Goal: Information Seeking & Learning: Learn about a topic

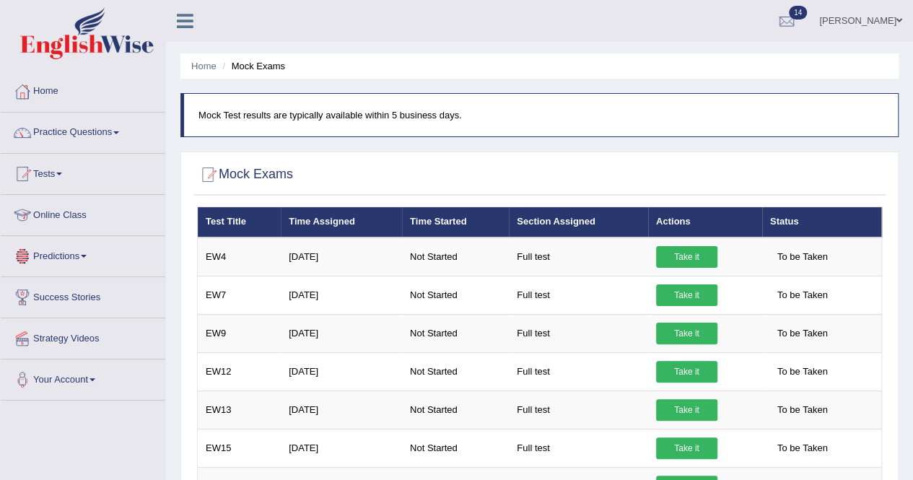
click at [62, 173] on span at bounding box center [59, 173] width 6 height 3
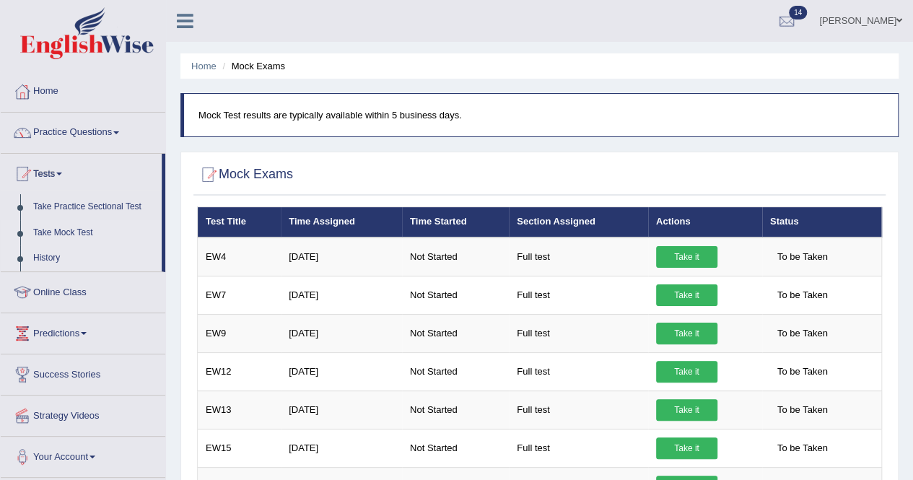
click at [52, 252] on link "History" at bounding box center [94, 258] width 135 height 26
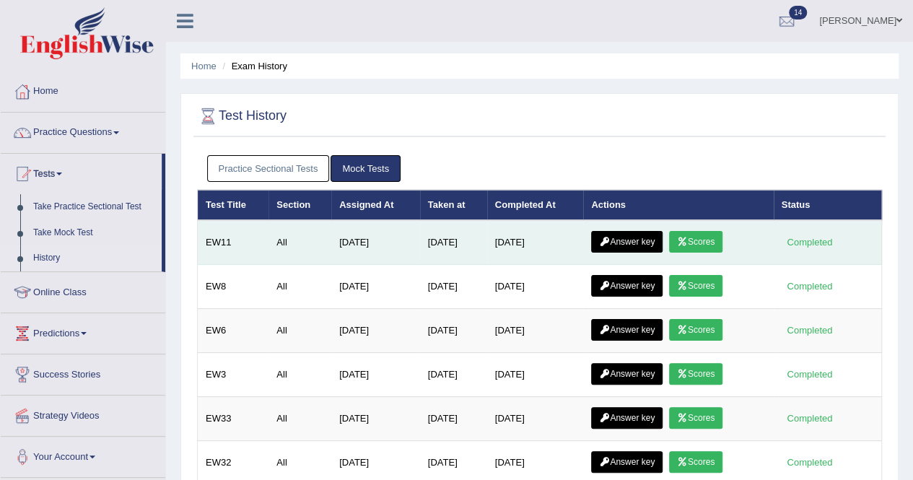
click at [697, 237] on link "Scores" at bounding box center [695, 242] width 53 height 22
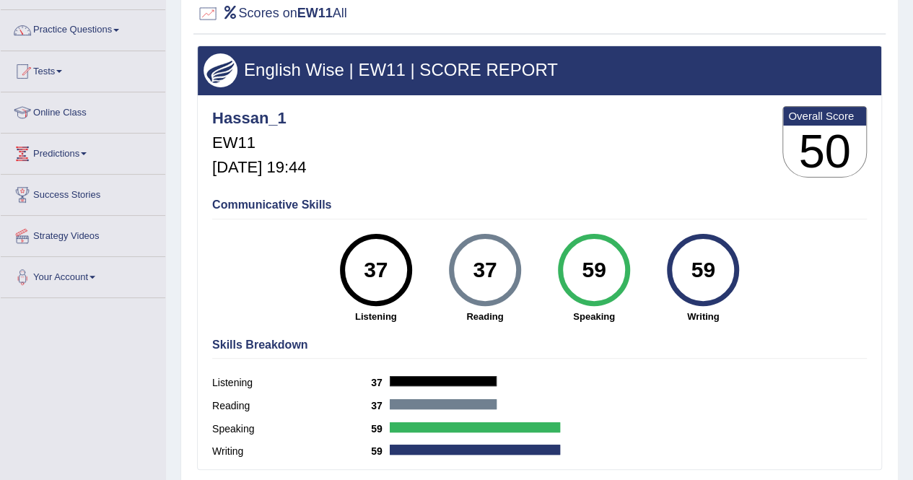
scroll to position [144, 0]
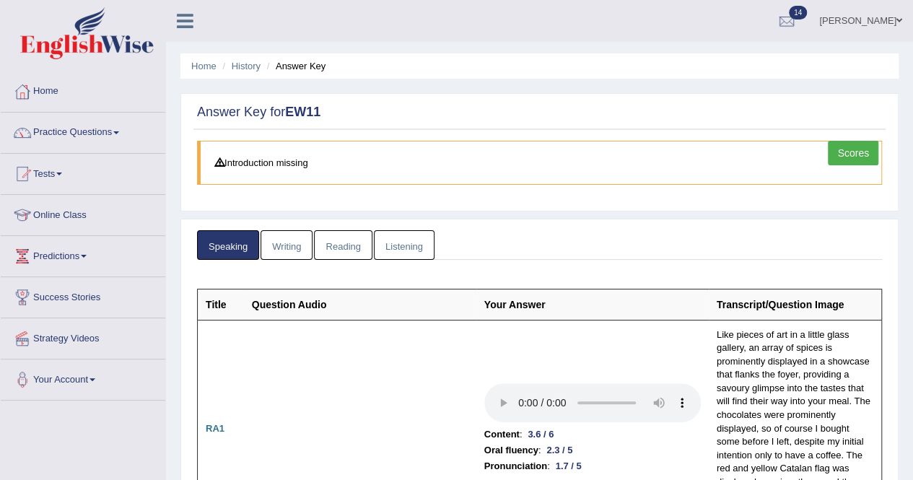
click at [289, 242] on link "Writing" at bounding box center [287, 245] width 52 height 30
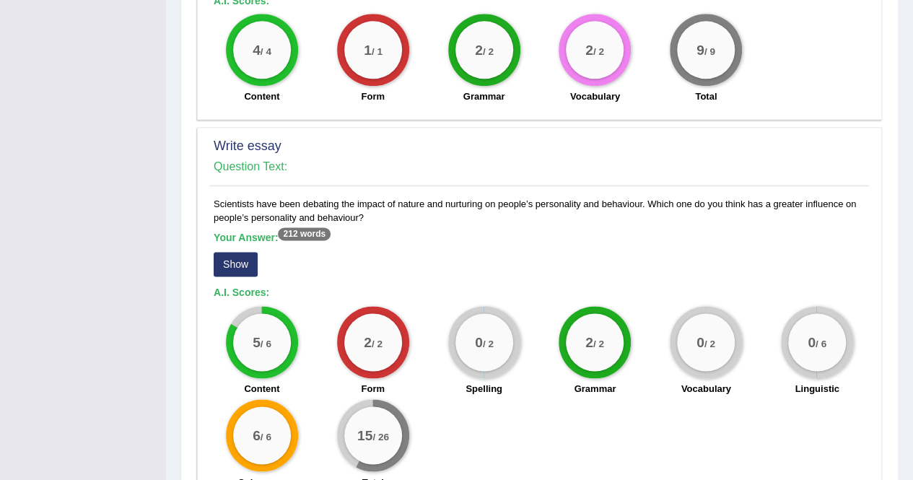
scroll to position [1010, 0]
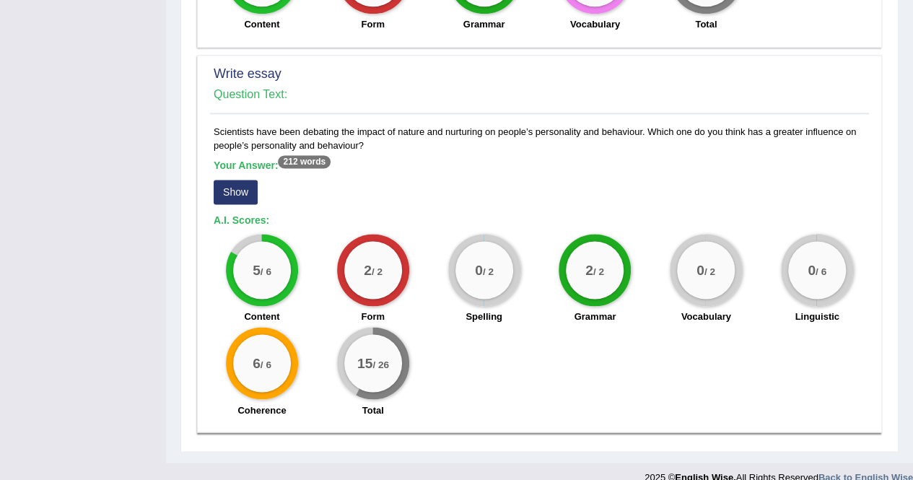
click at [241, 183] on button "Show" at bounding box center [236, 192] width 44 height 25
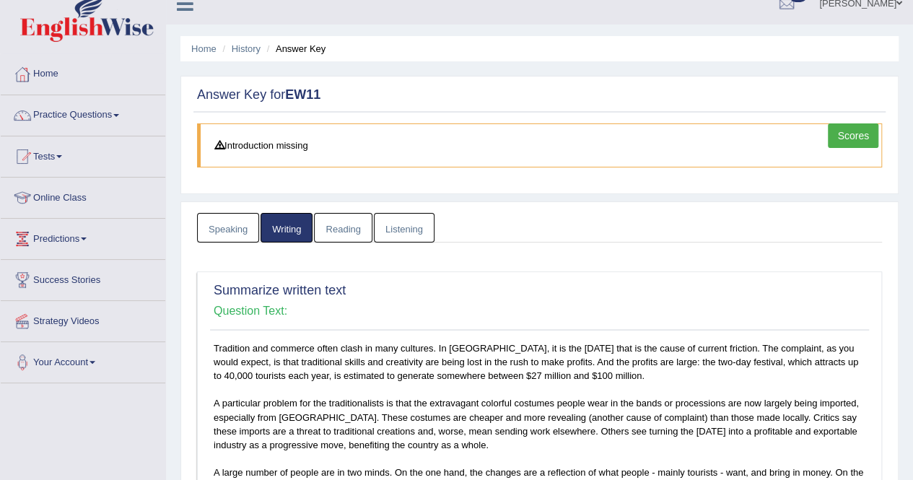
scroll to position [0, 0]
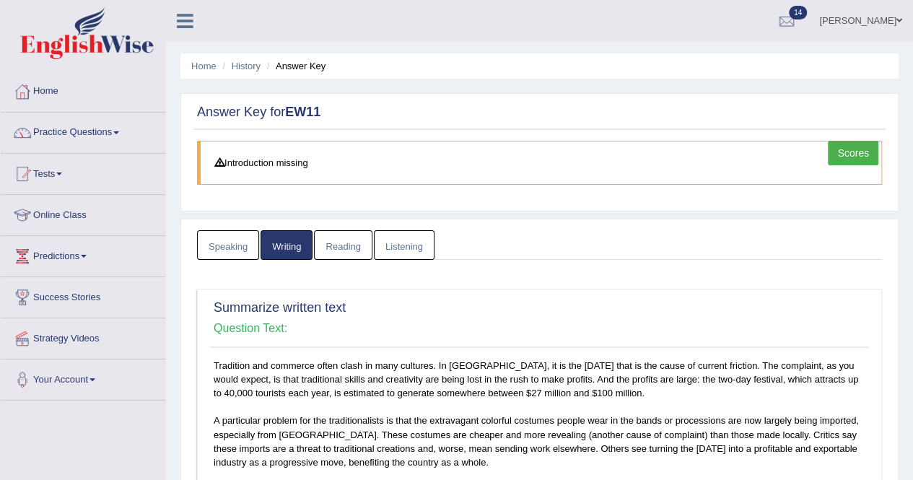
click at [346, 240] on link "Reading" at bounding box center [343, 245] width 58 height 30
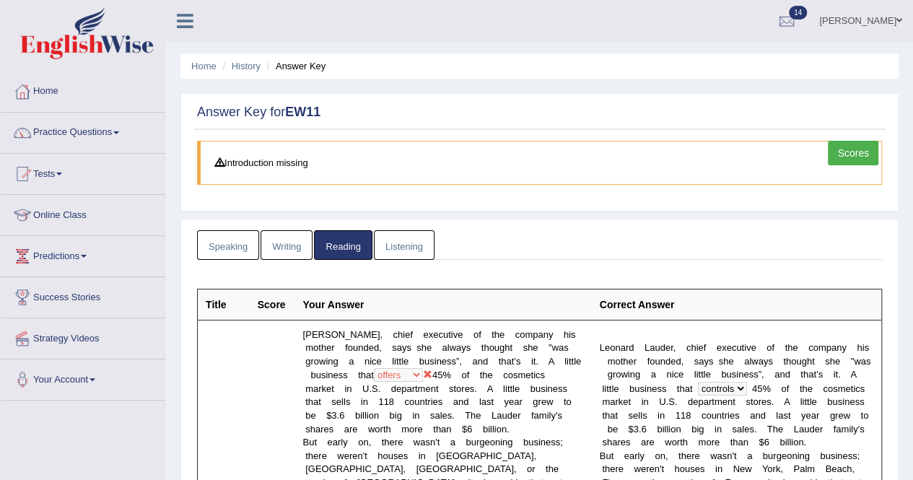
click at [408, 237] on link "Listening" at bounding box center [404, 245] width 61 height 30
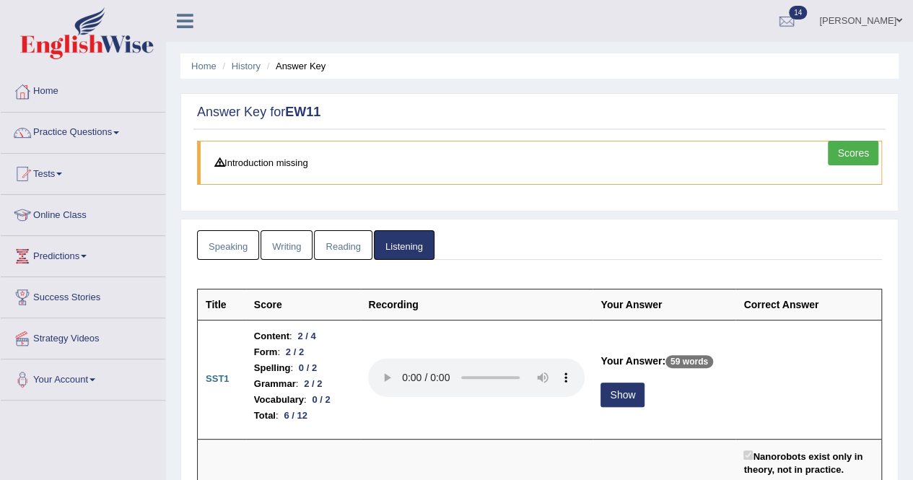
click at [127, 126] on link "Practice Questions" at bounding box center [83, 131] width 165 height 36
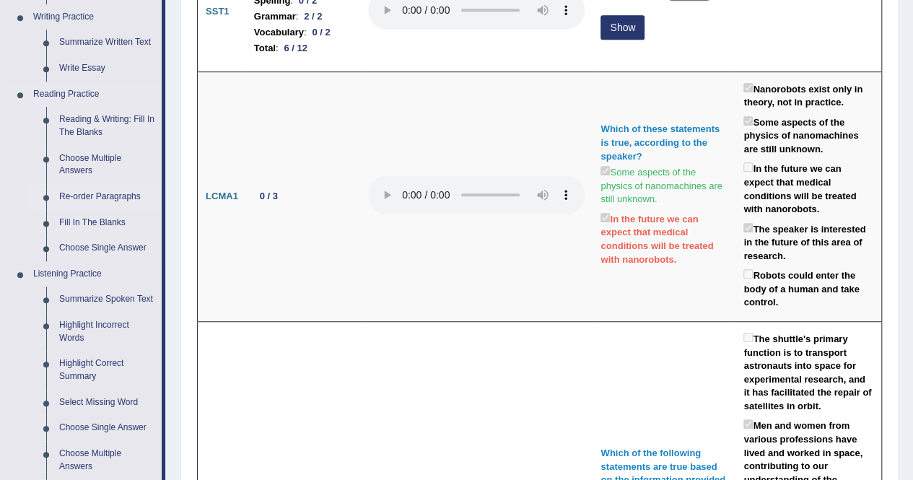
scroll to position [361, 0]
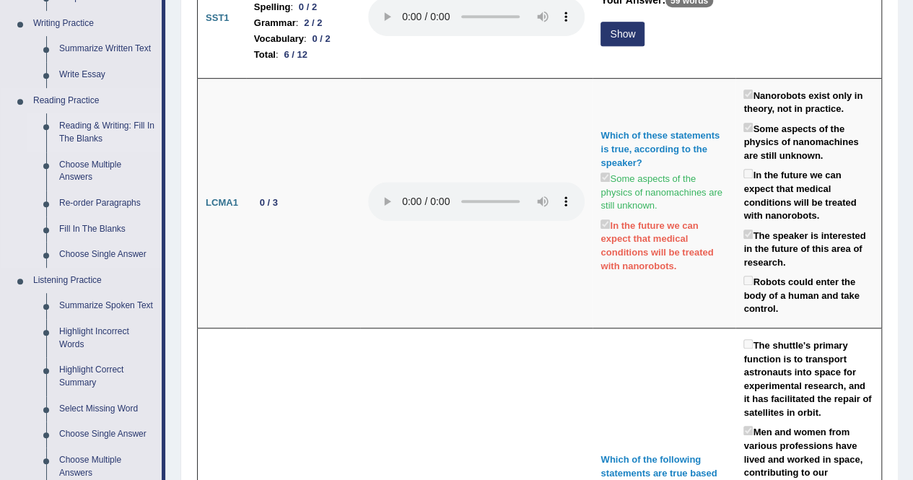
click at [68, 131] on link "Reading & Writing: Fill In The Blanks" at bounding box center [107, 132] width 109 height 38
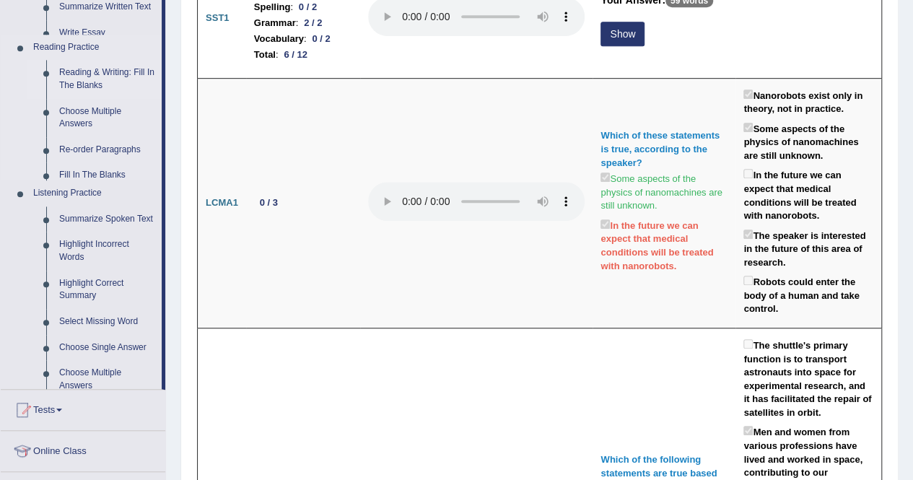
click at [68, 131] on ul "Home Practice Questions Speaking Practice Read Aloud Repeat Sentence Describe I…" at bounding box center [83, 174] width 165 height 926
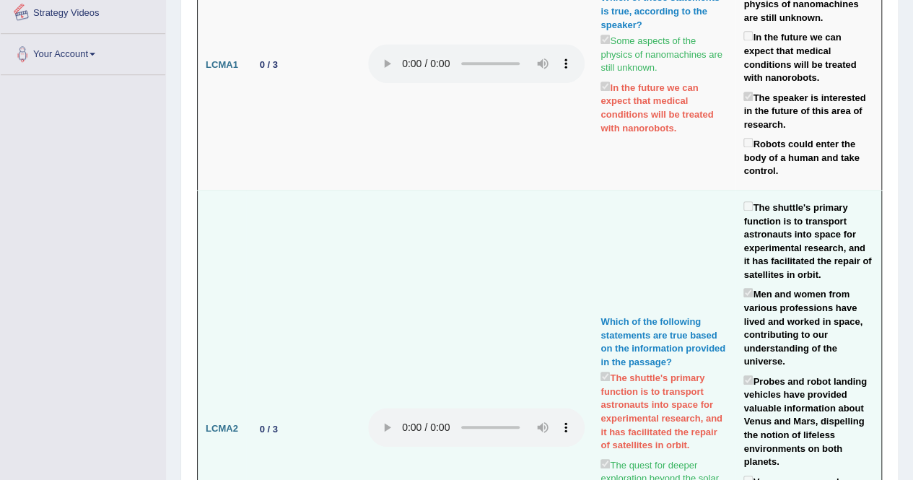
scroll to position [611, 0]
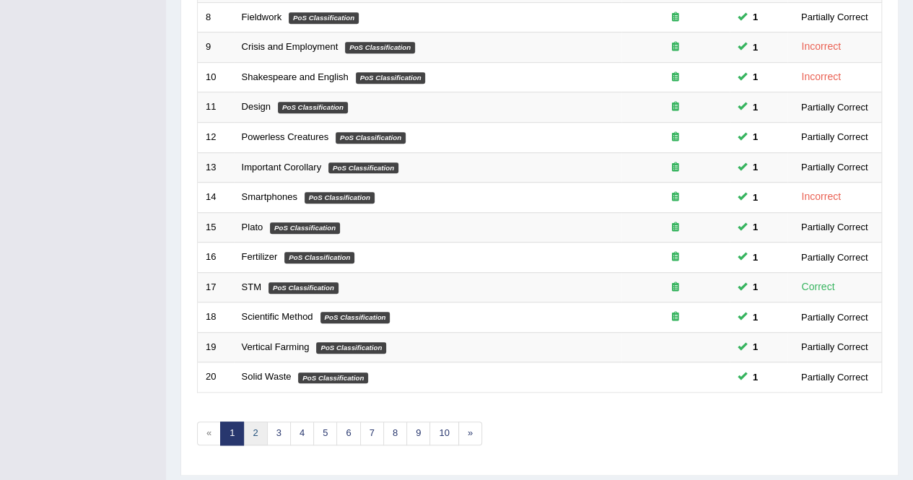
click at [252, 431] on link "2" at bounding box center [255, 433] width 24 height 24
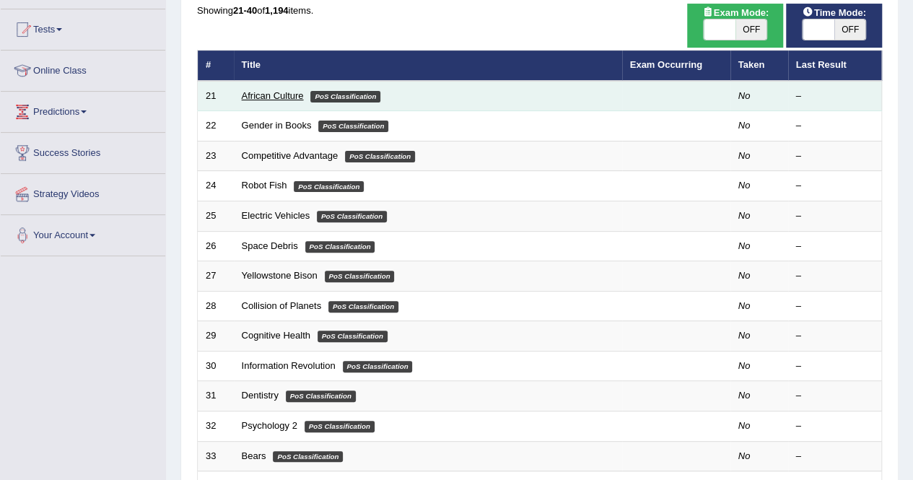
click at [277, 91] on link "African Culture" at bounding box center [273, 95] width 62 height 11
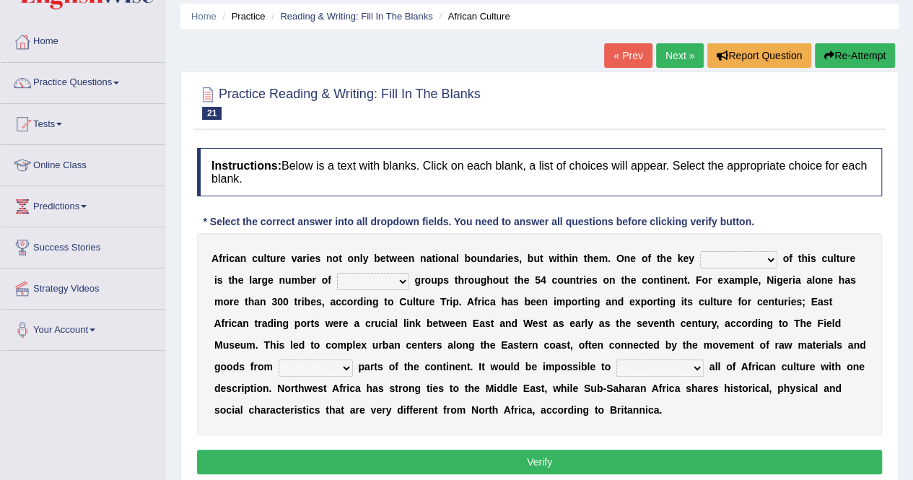
scroll to position [72, 0]
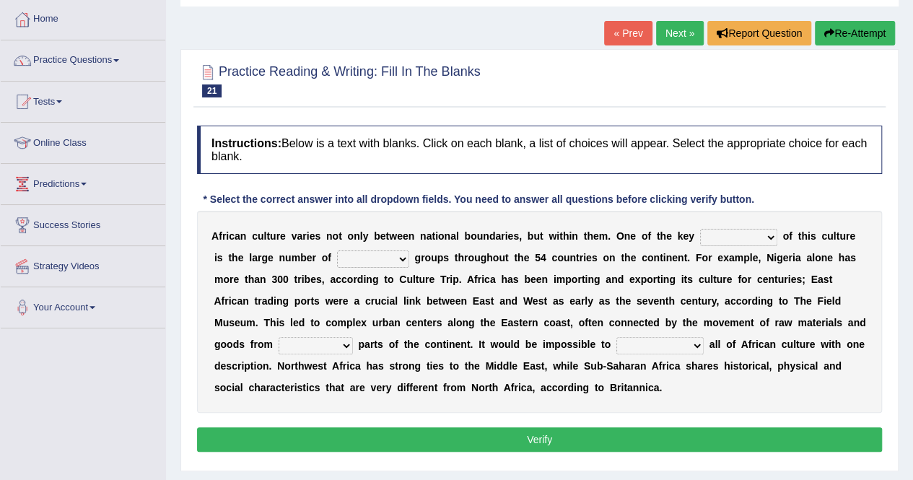
click at [769, 235] on select "conjectures features issues doubts" at bounding box center [738, 237] width 77 height 17
select select "conjectures"
click at [700, 229] on select "conjectures features issues doubts" at bounding box center [738, 237] width 77 height 17
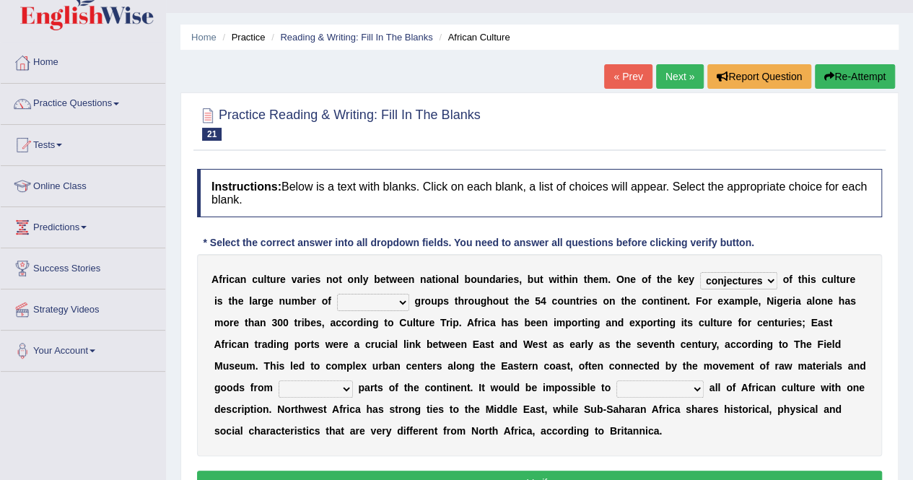
scroll to position [0, 0]
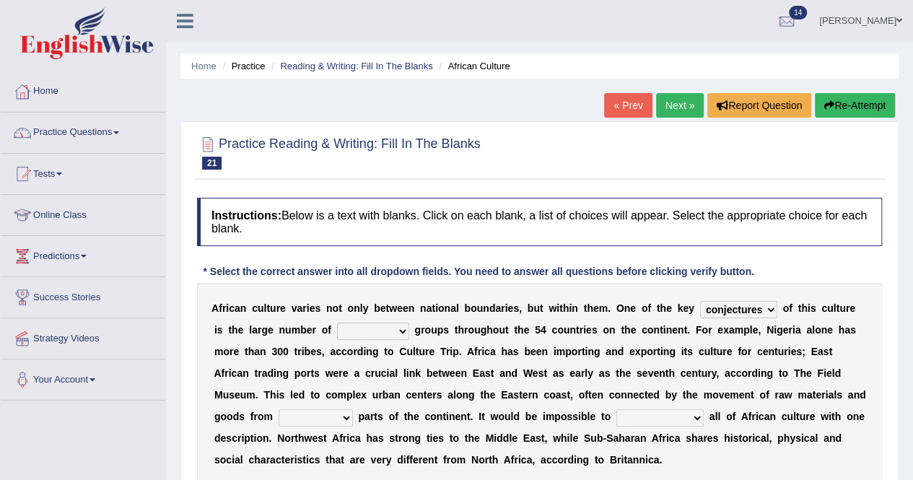
click at [388, 323] on select "ethic ethnic eugenic epic" at bounding box center [373, 331] width 72 height 17
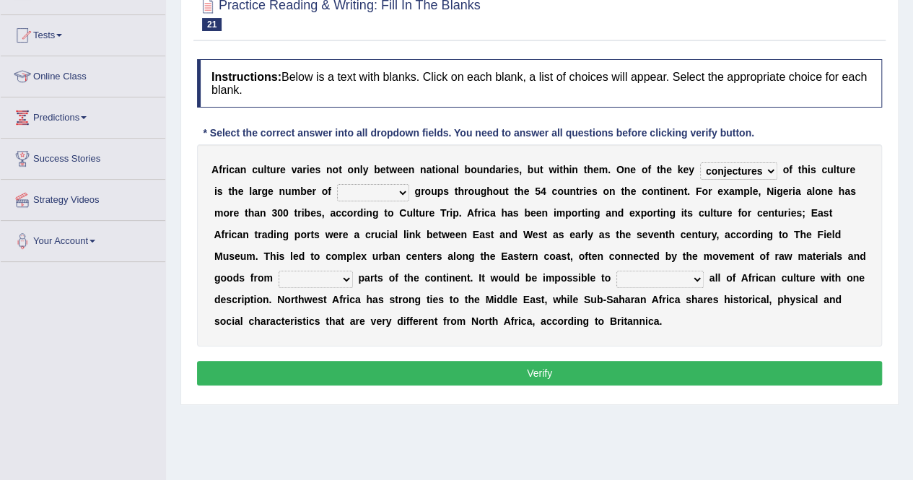
scroll to position [144, 0]
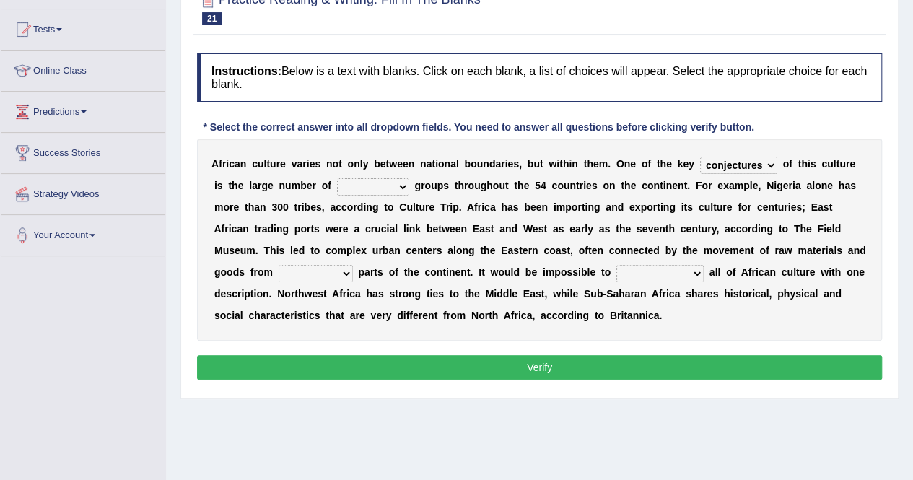
click at [388, 182] on select "ethic ethnic eugenic epic" at bounding box center [373, 186] width 72 height 17
select select "epic"
click at [337, 178] on select "ethic ethnic eugenic epic" at bounding box center [373, 186] width 72 height 17
click at [343, 272] on select "forelocked interlocked unlocked landlocked" at bounding box center [316, 273] width 74 height 17
select select "landlocked"
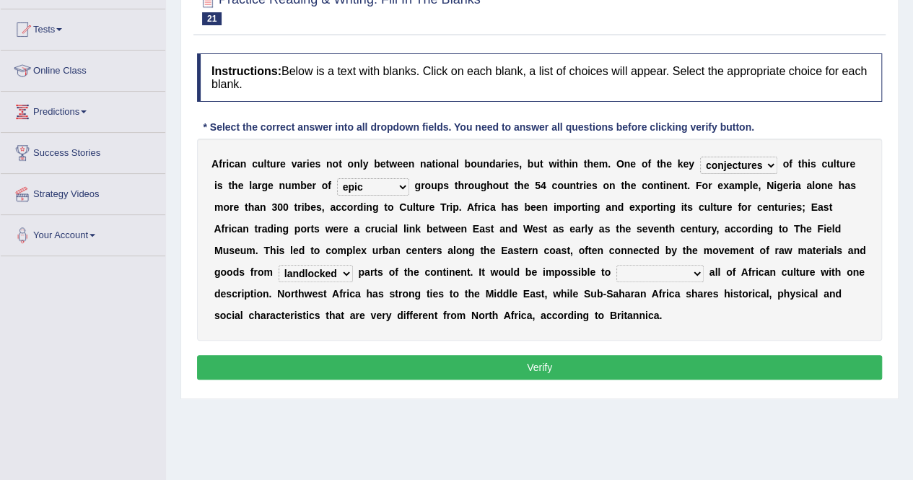
click at [279, 265] on select "forelocked interlocked unlocked landlocked" at bounding box center [316, 273] width 74 height 17
click at [693, 272] on select "characterize conceptualize symbolize synthesize" at bounding box center [659, 273] width 87 height 17
select select "characterize"
click at [616, 265] on select "characterize conceptualize symbolize synthesize" at bounding box center [659, 273] width 87 height 17
click at [419, 367] on button "Verify" at bounding box center [539, 367] width 685 height 25
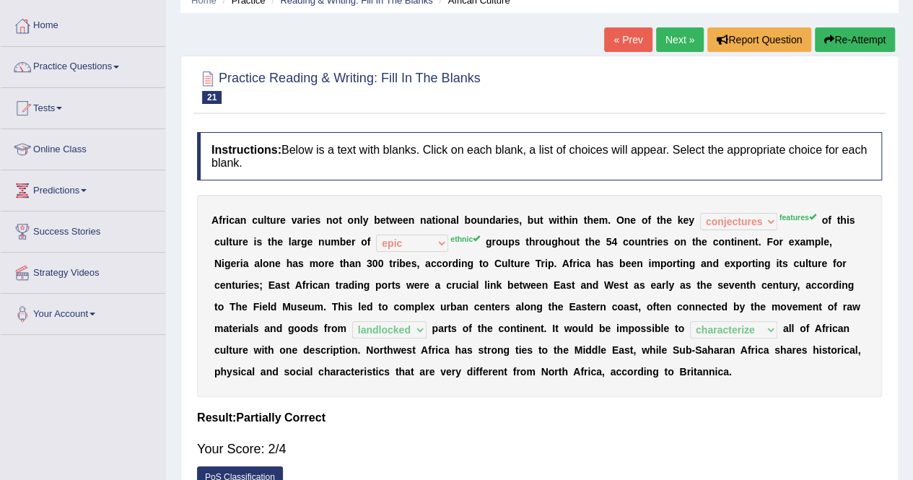
scroll to position [0, 0]
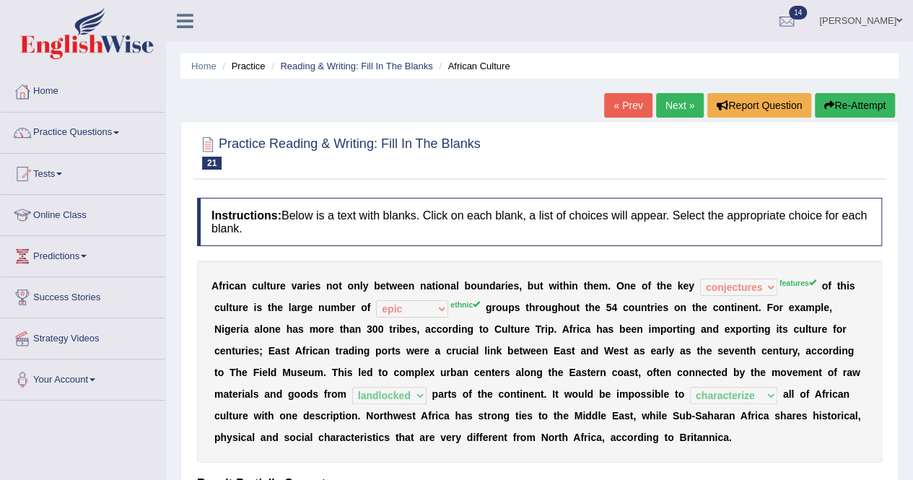
click at [660, 98] on link "Next »" at bounding box center [680, 105] width 48 height 25
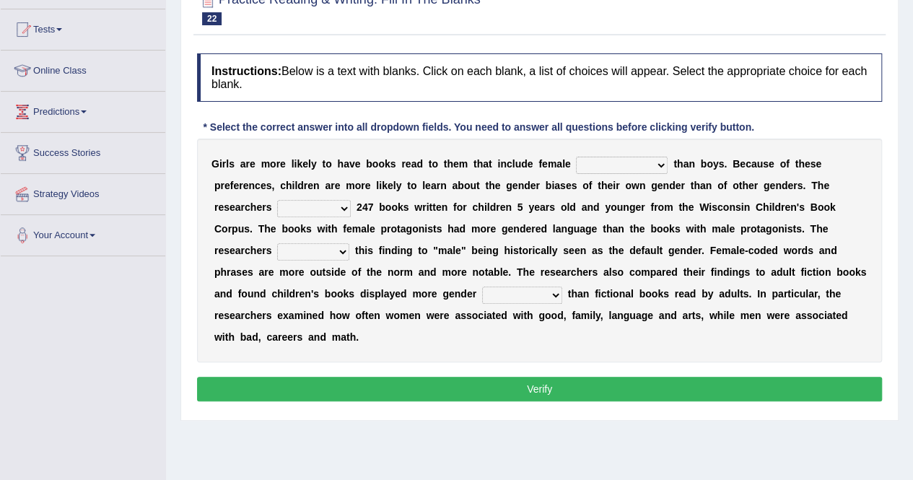
click at [658, 162] on select "protagonists cosmogonists agonists expressionists" at bounding box center [622, 165] width 92 height 17
click at [658, 165] on select "protagonists cosmogonists agonists expressionists" at bounding box center [622, 165] width 92 height 17
select select "cosmogonists"
click at [576, 157] on select "protagonists cosmogonists agonists expressionists" at bounding box center [622, 165] width 92 height 17
click at [341, 206] on select "hydrolyzed paralyzed catalyzed analyzed" at bounding box center [314, 208] width 74 height 17
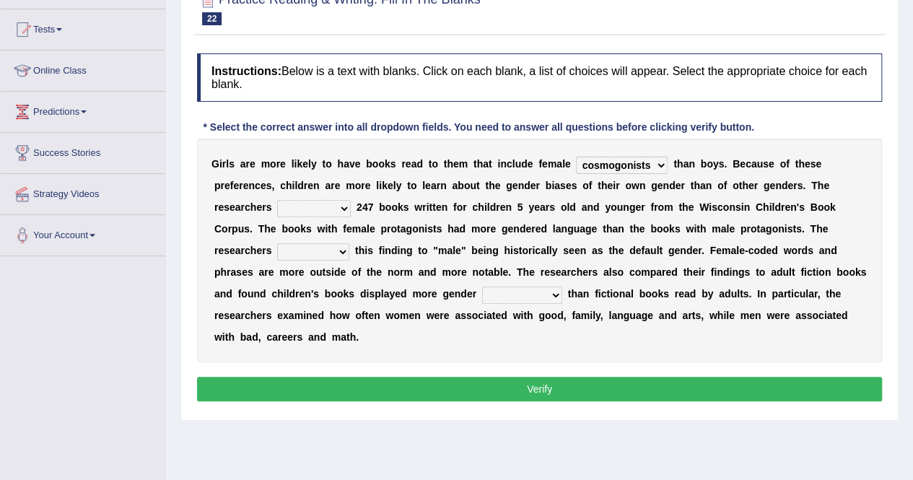
select select "analyzed"
click at [277, 200] on select "hydrolyzed paralyzed catalyzed analyzed" at bounding box center [314, 208] width 74 height 17
click at [342, 250] on select "contribute tribute distribute attribute" at bounding box center [313, 251] width 72 height 17
click at [312, 350] on div "G i r l s a r e m o r e l i k e l y t o h a v e b o o k s r e a d t o t h e m t…" at bounding box center [539, 251] width 685 height 224
click at [342, 252] on select "contribute tribute distribute attribute" at bounding box center [313, 251] width 72 height 17
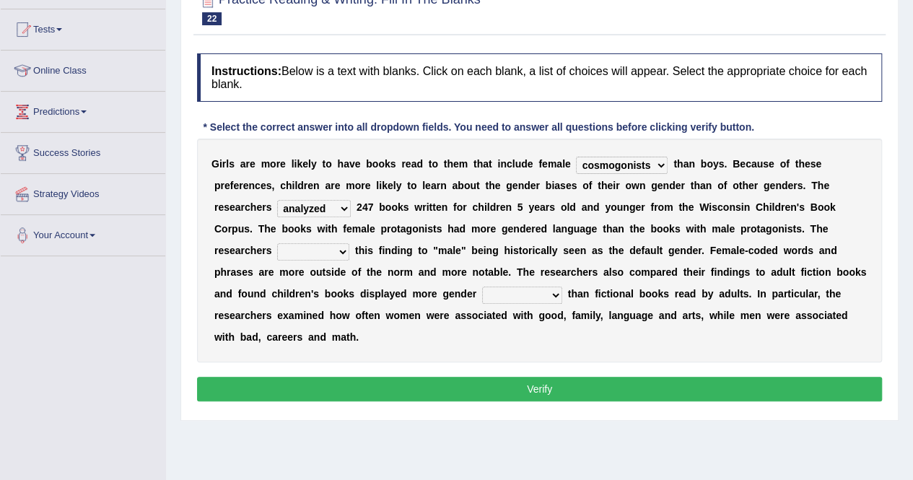
select select "contribute"
click at [277, 243] on select "contribute tribute distribute attribute" at bounding box center [313, 251] width 72 height 17
click at [559, 291] on select "stereotypes teletypes prototypes electrotypes" at bounding box center [522, 294] width 80 height 17
select select "electrotypes"
click at [482, 286] on select "stereotypes teletypes prototypes electrotypes" at bounding box center [522, 294] width 80 height 17
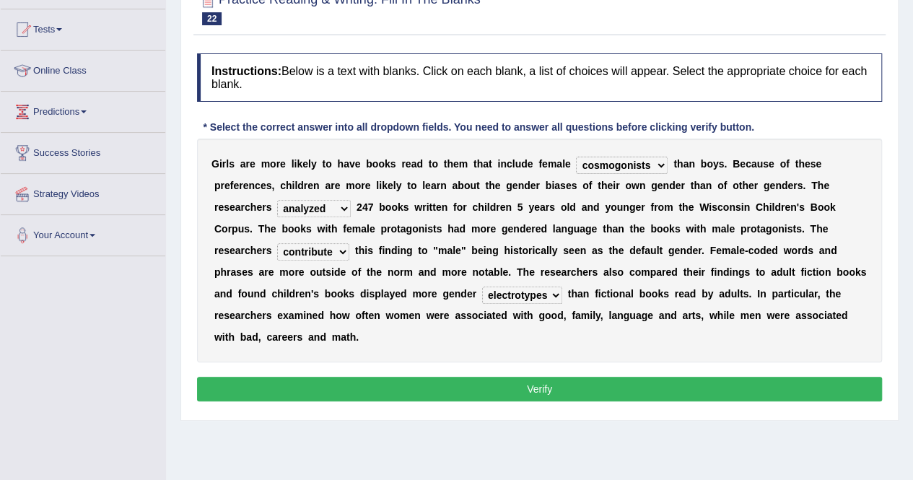
click at [496, 380] on button "Verify" at bounding box center [539, 389] width 685 height 25
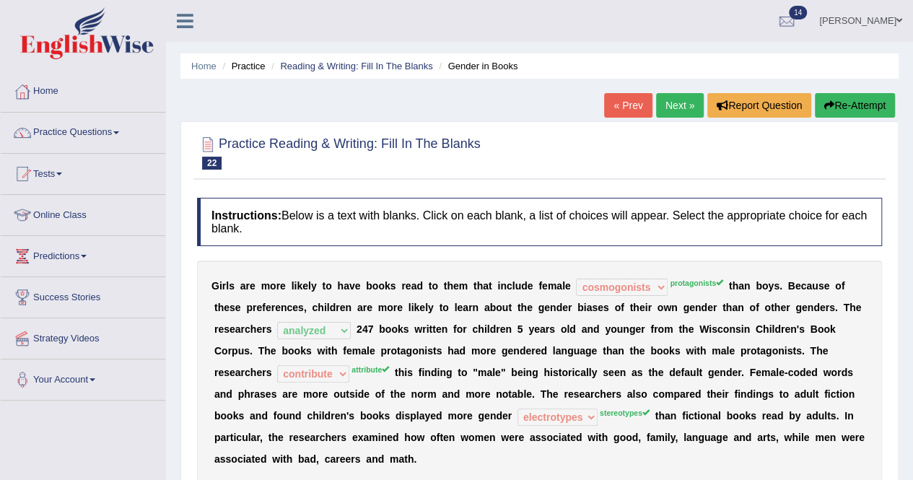
click at [662, 100] on link "Next »" at bounding box center [680, 105] width 48 height 25
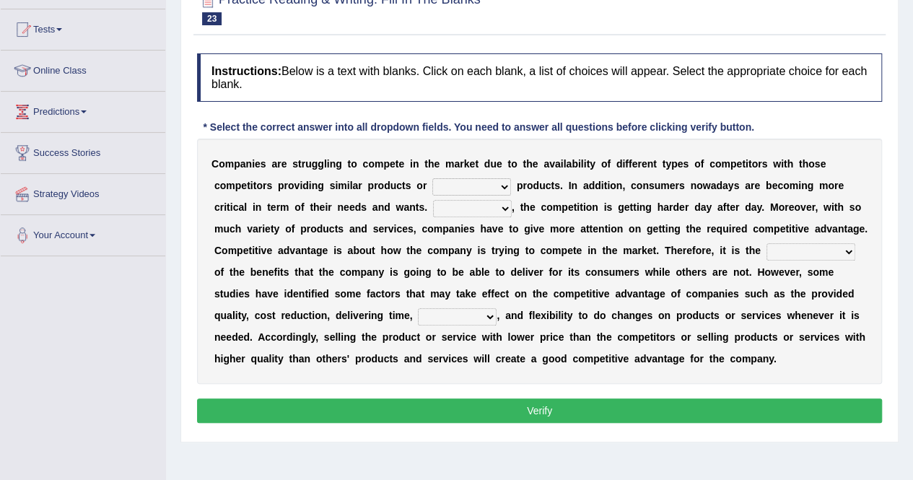
click at [502, 182] on select "constitution restitution substitution institution" at bounding box center [471, 186] width 79 height 17
select select "substitution"
click at [432, 178] on select "constitution restitution substitution institution" at bounding box center [471, 186] width 79 height 17
click at [503, 206] on select "However Instead Additionally Therefore" at bounding box center [472, 208] width 79 height 17
select select "Therefore"
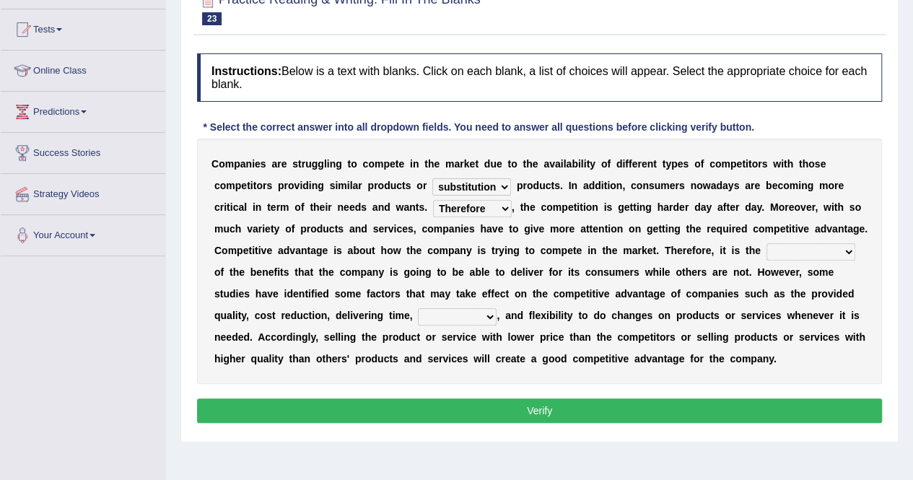
click at [433, 200] on select "However Instead Additionally Therefore" at bounding box center [472, 208] width 79 height 17
click at [847, 248] on select "dissemination ordination determination incarnation" at bounding box center [810, 251] width 89 height 17
select select "determination"
click at [766, 243] on select "dissemination ordination determination incarnation" at bounding box center [810, 251] width 89 height 17
click at [487, 314] on select "captivation aggregation deprivation innovation" at bounding box center [457, 316] width 79 height 17
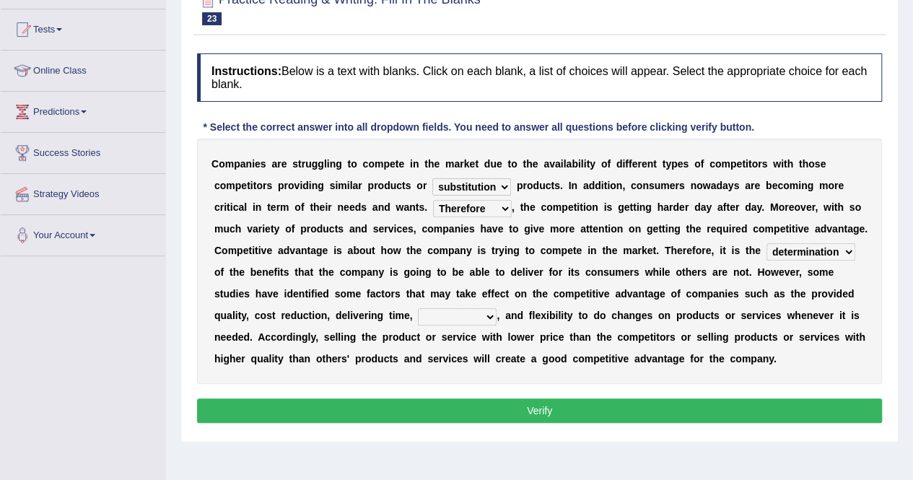
select select "innovation"
click at [418, 308] on select "captivation aggregation deprivation innovation" at bounding box center [457, 316] width 79 height 17
click at [509, 405] on button "Verify" at bounding box center [539, 410] width 685 height 25
